Goal: Task Accomplishment & Management: Use online tool/utility

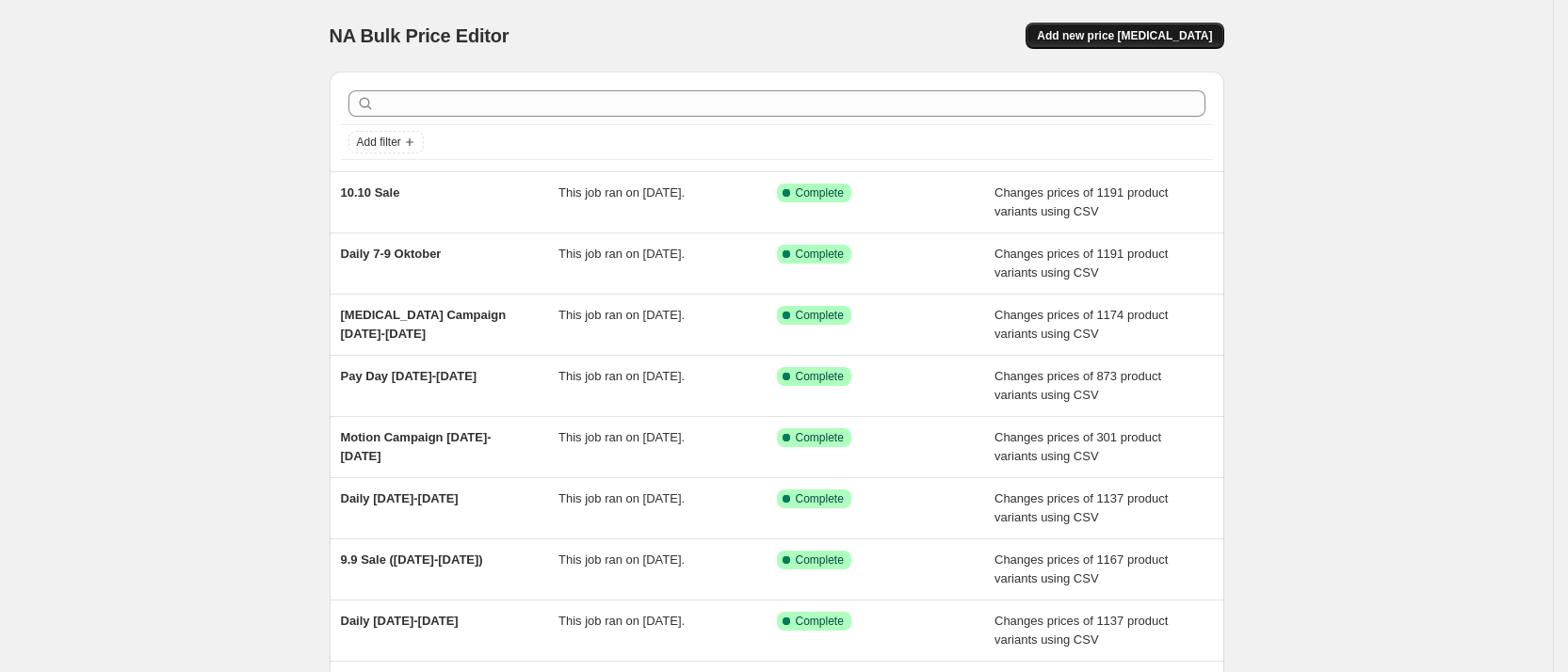
click at [1135, 39] on span "Add new price [MEDICAL_DATA]" at bounding box center [1124, 35] width 175 height 15
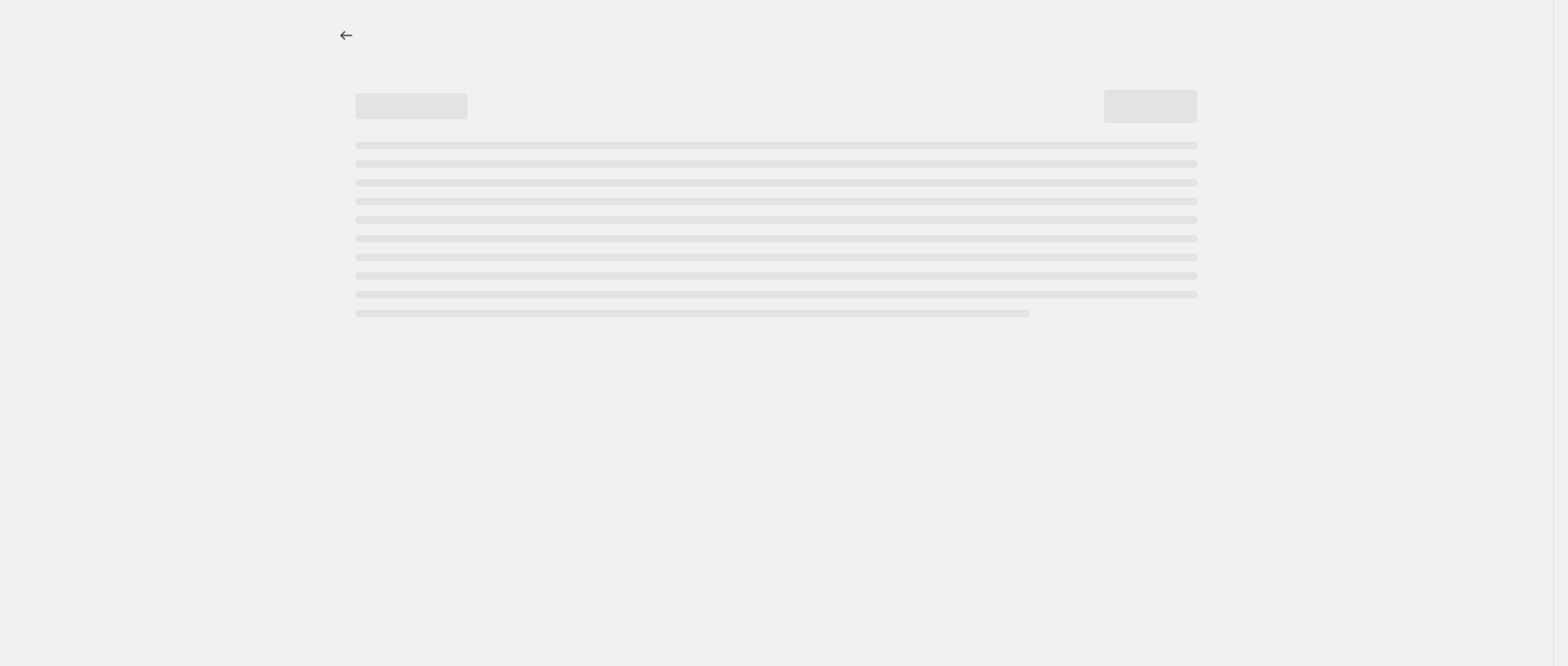
select select "percentage"
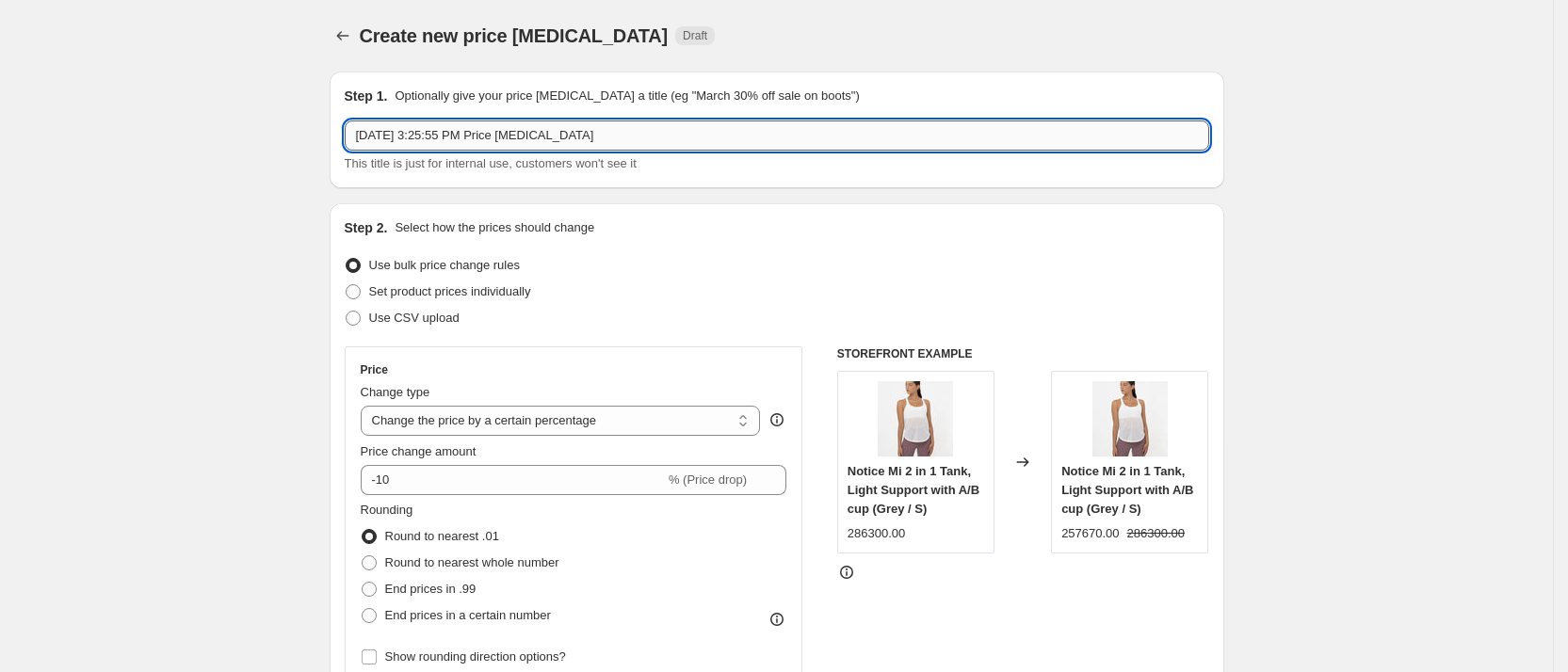
click at [444, 134] on input "[DATE] 3:25:55 PM Price [MEDICAL_DATA]" at bounding box center [777, 136] width 864 height 30
type input "Daily 14-24 Okt"
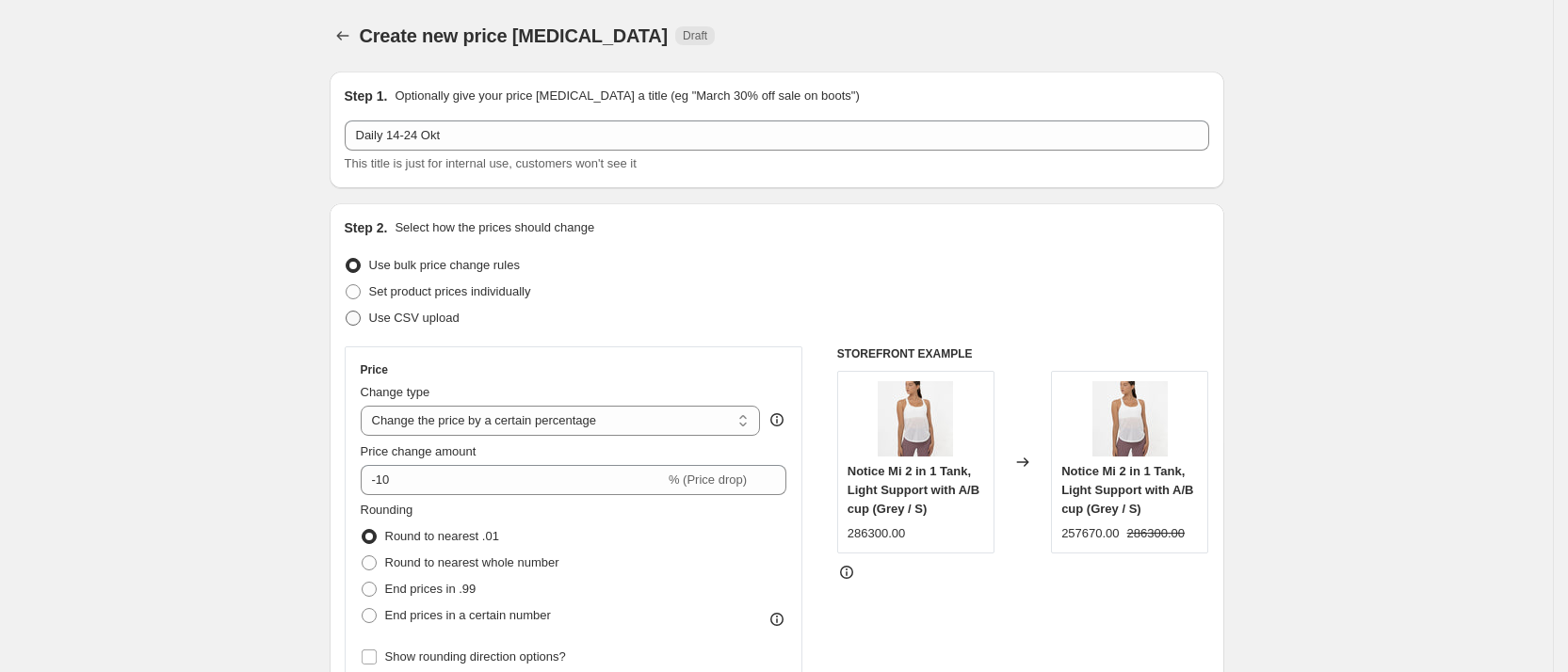
click at [369, 313] on label "Use CSV upload" at bounding box center [402, 318] width 115 height 26
click at [346, 312] on input "Use CSV upload" at bounding box center [346, 311] width 1 height 1
radio input "true"
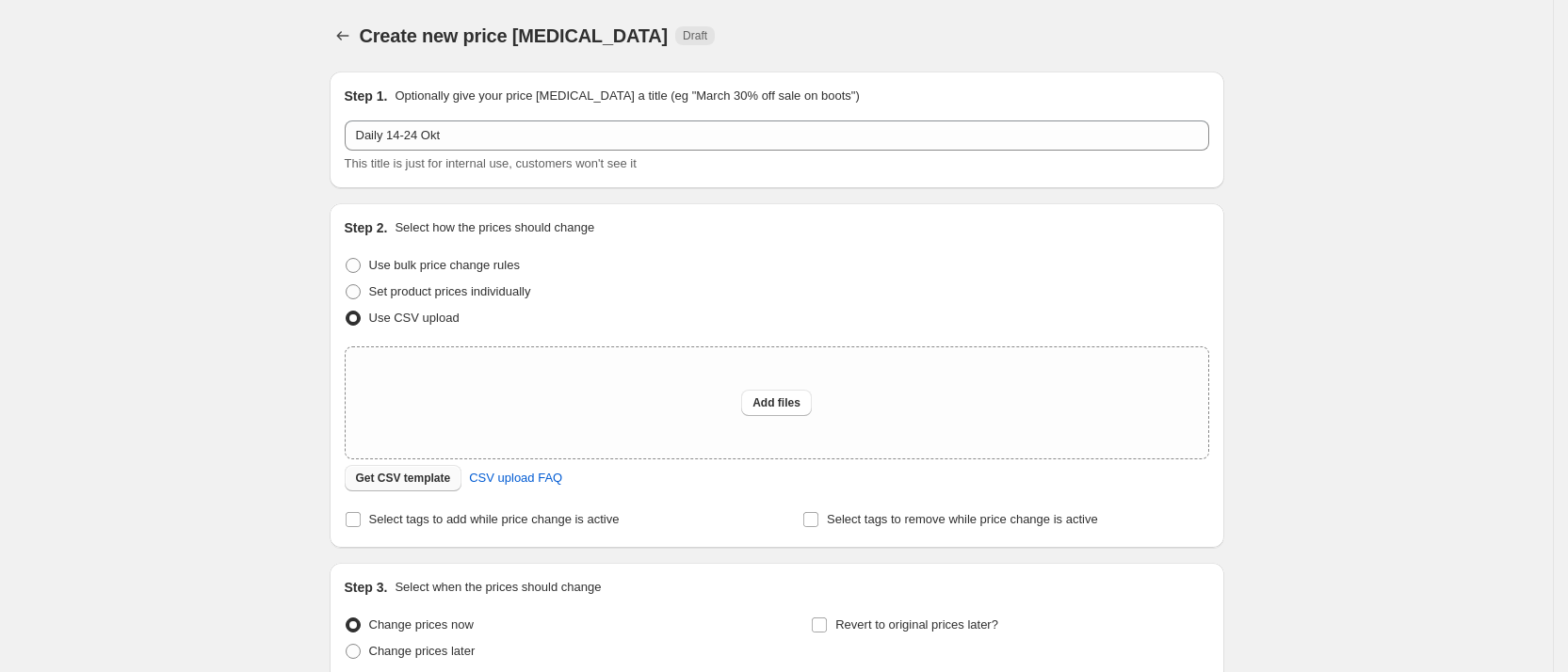
click at [432, 470] on button "Get CSV template" at bounding box center [404, 478] width 118 height 26
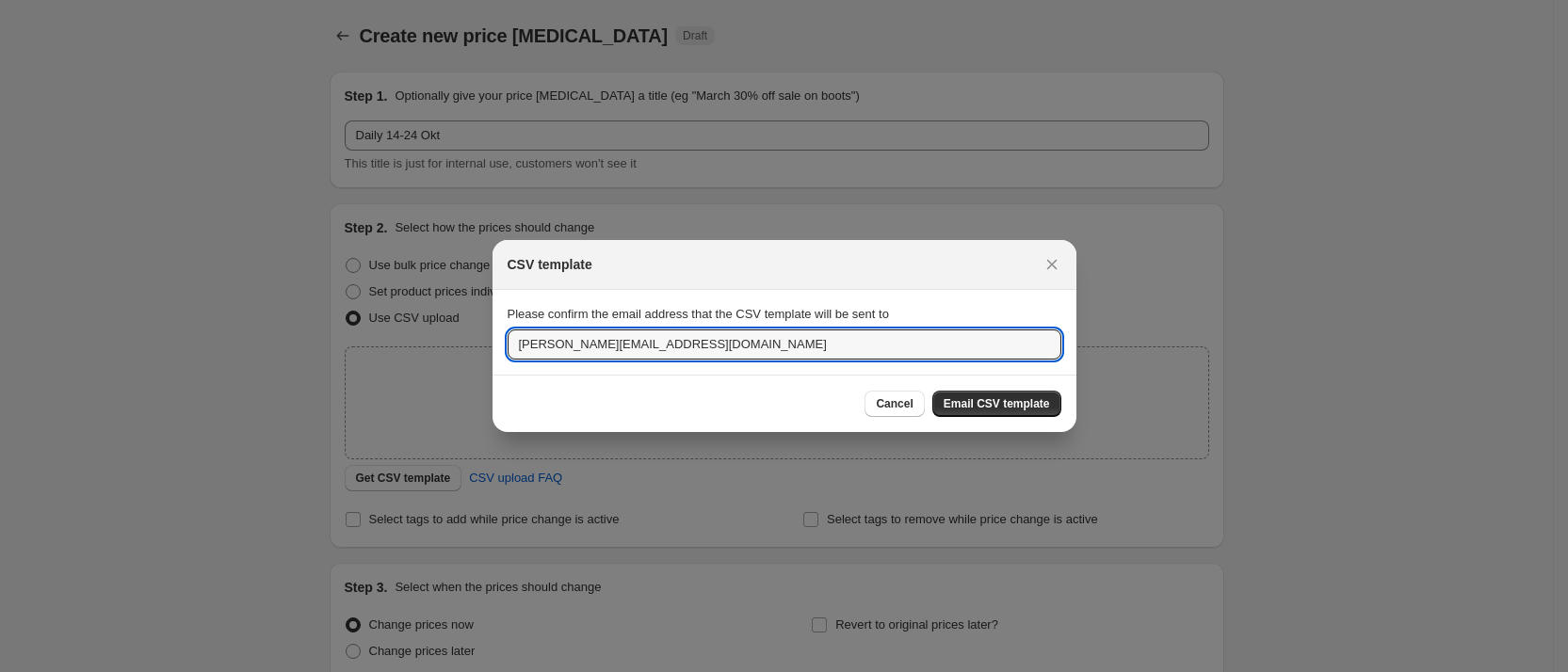
drag, startPoint x: 540, startPoint y: 336, endPoint x: 390, endPoint y: 321, distance: 151.4
type input "[EMAIL_ADDRESS][DOMAIN_NAME]"
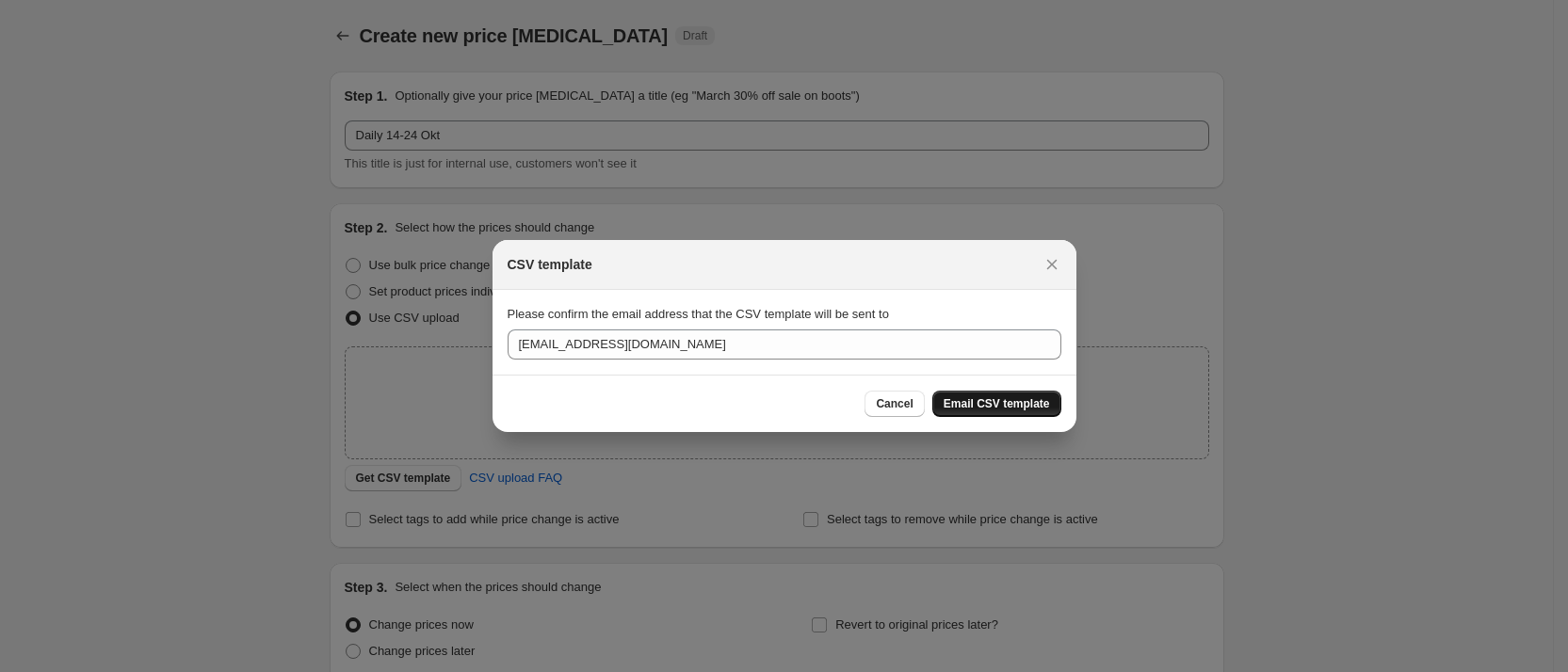
click at [1027, 395] on button "Email CSV template" at bounding box center [996, 404] width 129 height 26
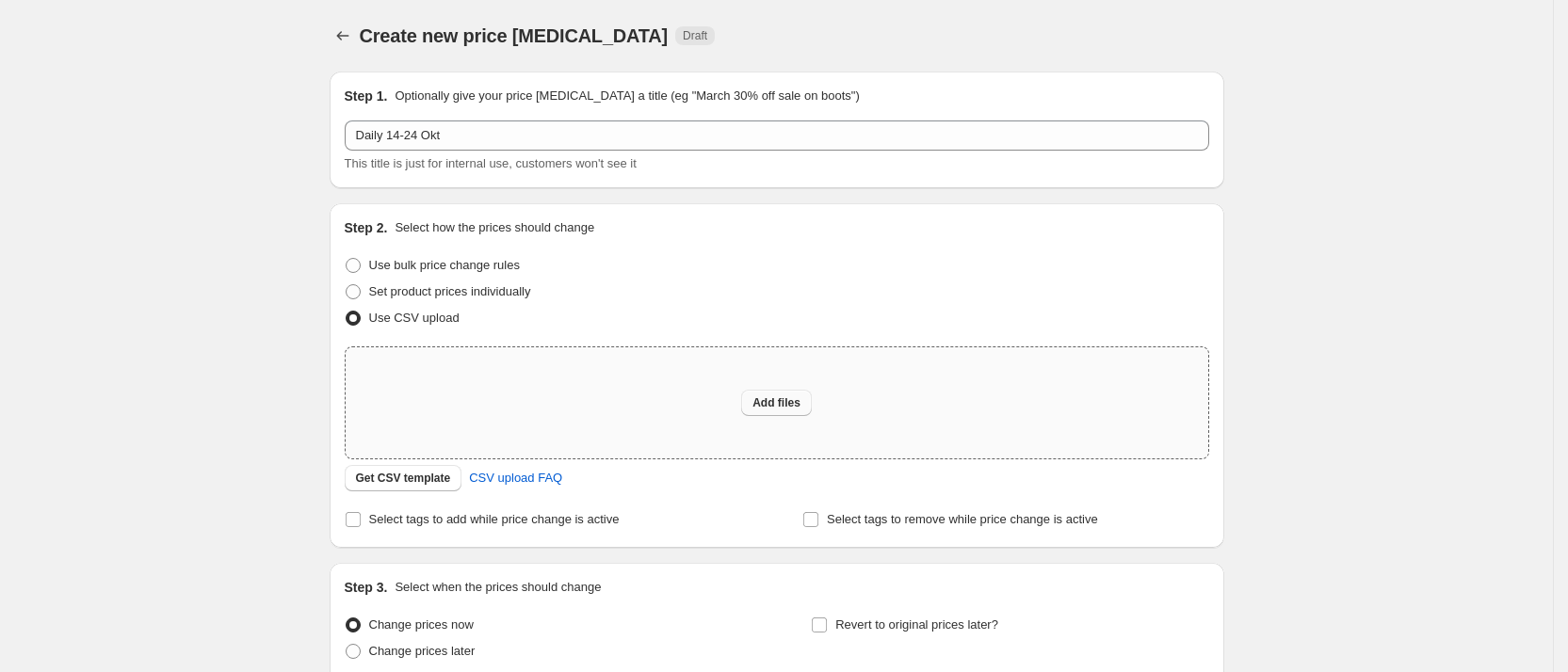
click at [781, 399] on span "Add files" at bounding box center [776, 402] width 48 height 15
type input "C:\fakepath\New Web Price (3).csv"
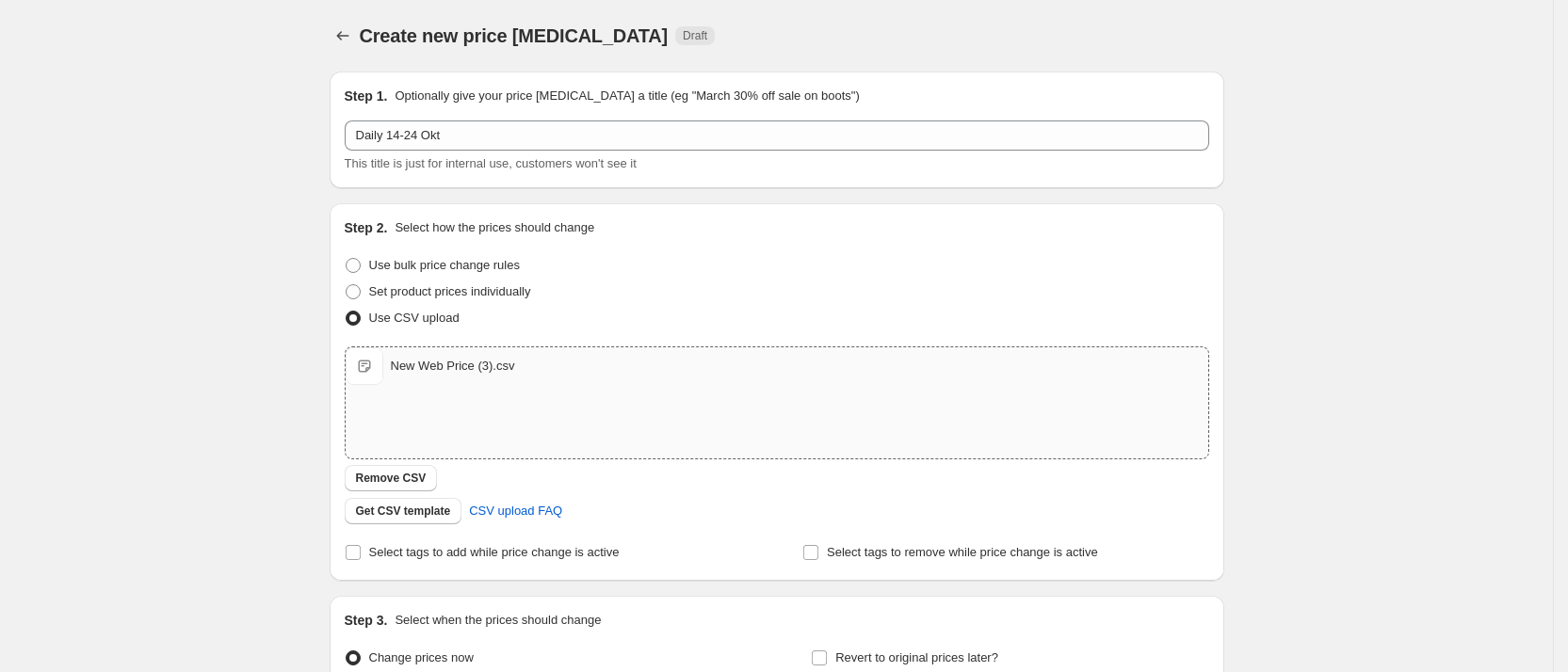
scroll to position [201, 0]
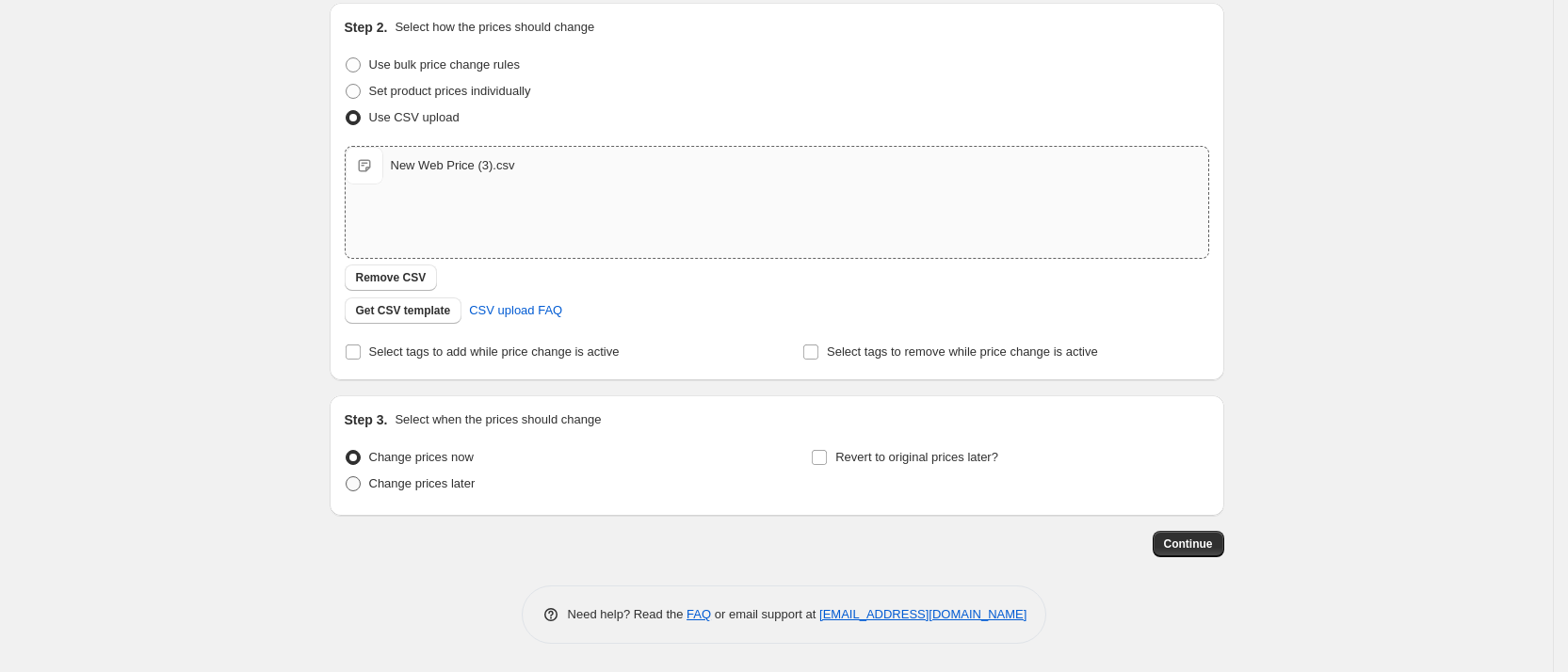
click at [475, 482] on span "Change prices later" at bounding box center [422, 483] width 106 height 14
click at [346, 477] on input "Change prices later" at bounding box center [346, 476] width 1 height 1
radio input "true"
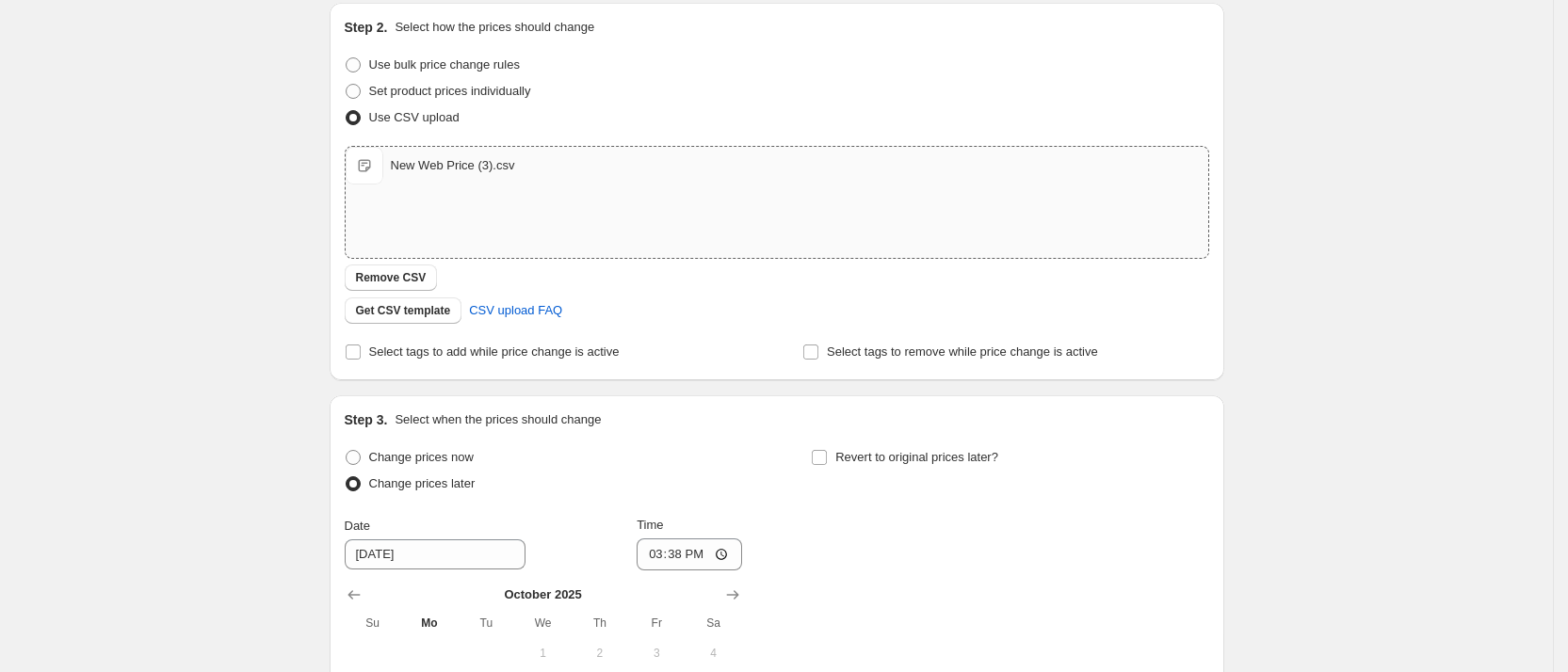
scroll to position [523, 0]
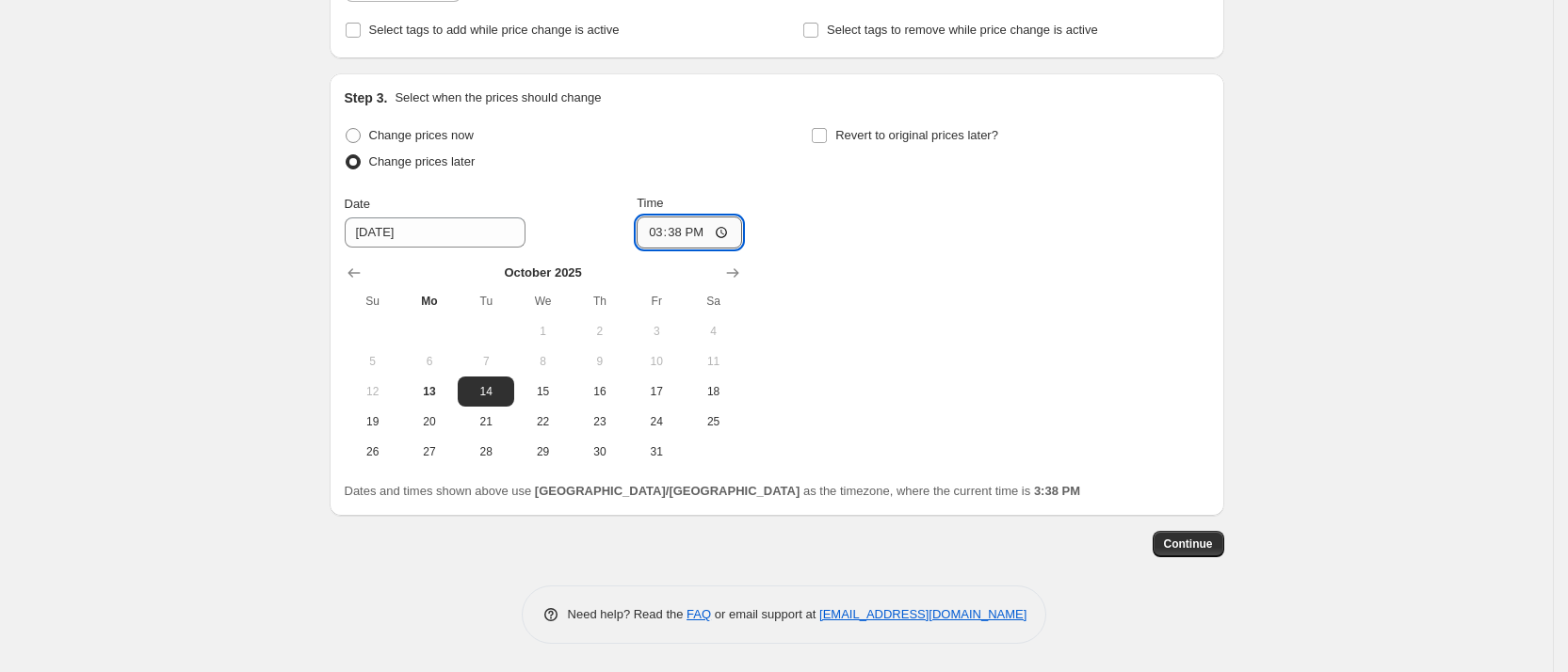
click at [692, 233] on input "15:38" at bounding box center [688, 233] width 105 height 32
click at [731, 225] on input "15:38" at bounding box center [688, 233] width 105 height 32
type input "00:00"
click at [913, 354] on div "Change prices now Change prices later Date [DATE] Time 00:00 [DATE] Su Mo Tu We…" at bounding box center [777, 294] width 864 height 345
click at [1210, 537] on span "Continue" at bounding box center [1188, 544] width 49 height 15
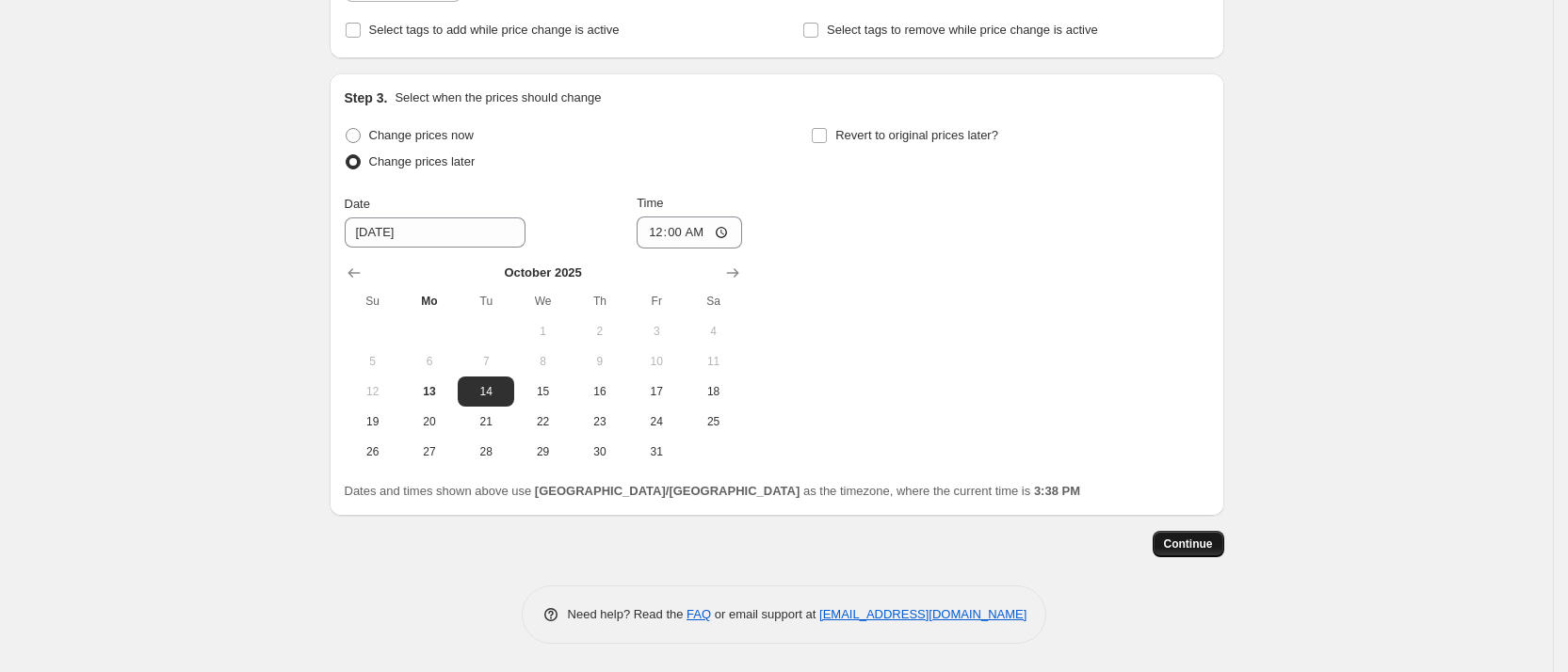
scroll to position [0, 0]
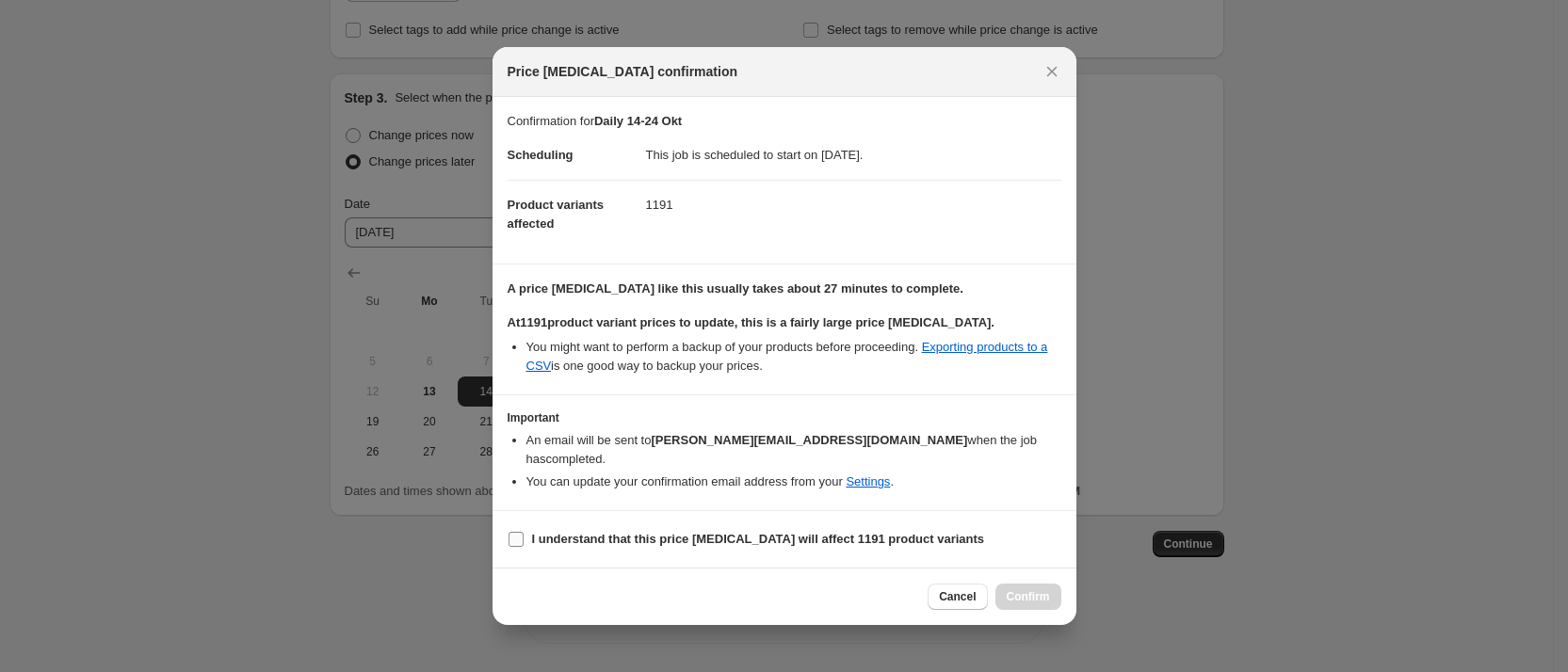
click at [716, 539] on span "I understand that this price [MEDICAL_DATA] will affect 1191 product variants" at bounding box center [758, 539] width 453 height 19
click at [523, 539] on input "I understand that this price [MEDICAL_DATA] will affect 1191 product variants" at bounding box center [515, 539] width 15 height 15
checkbox input "true"
click at [1054, 585] on button "Confirm" at bounding box center [1028, 597] width 66 height 26
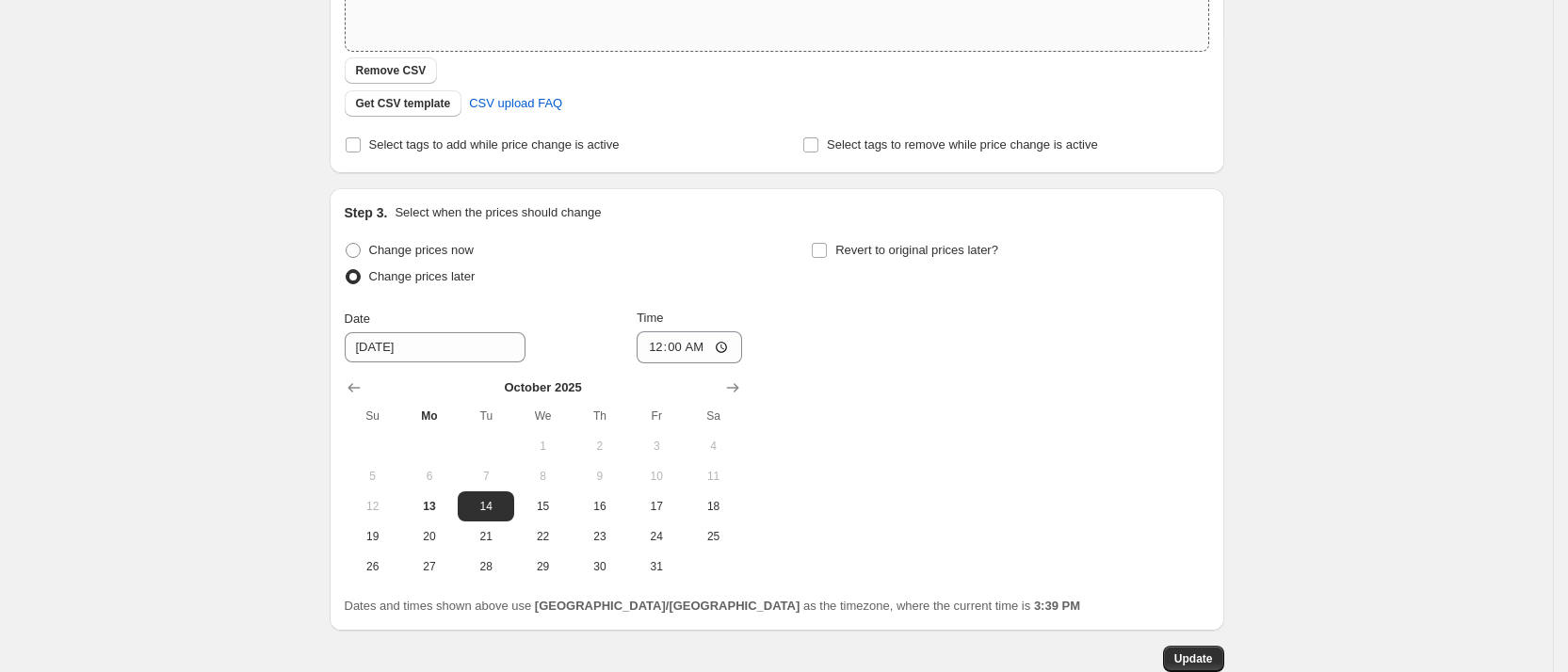
scroll to position [637, 0]
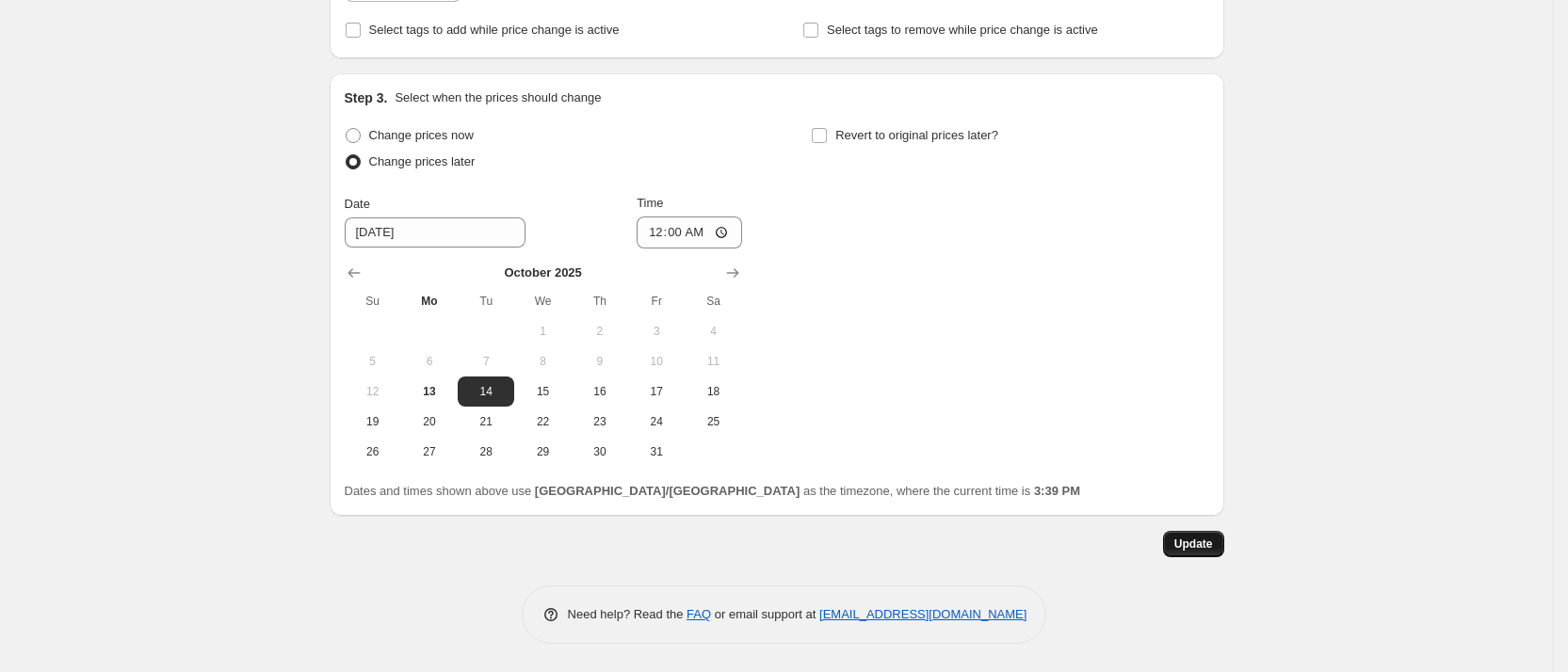
click at [1213, 543] on span "Update" at bounding box center [1193, 544] width 39 height 15
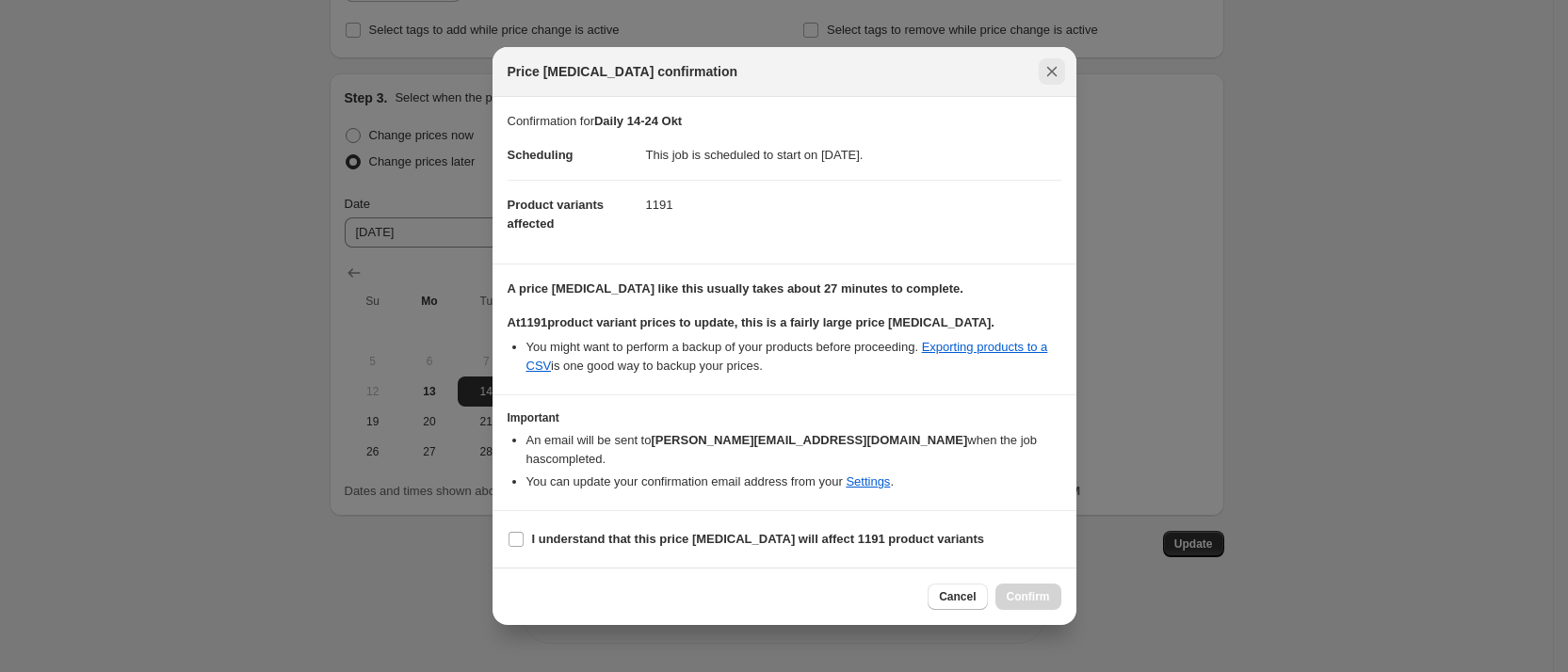
click at [1052, 72] on icon "Close" at bounding box center [1051, 71] width 19 height 19
